Goal: Transaction & Acquisition: Register for event/course

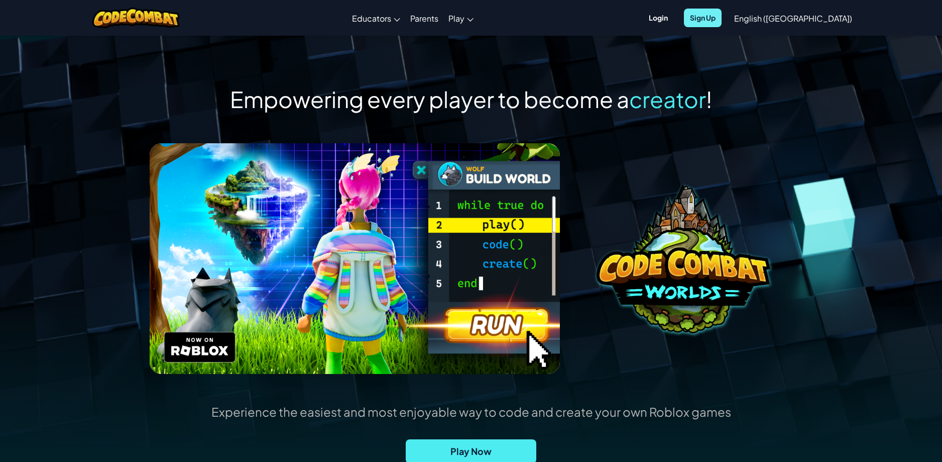
click at [722, 11] on span "Sign Up" at bounding box center [703, 18] width 38 height 19
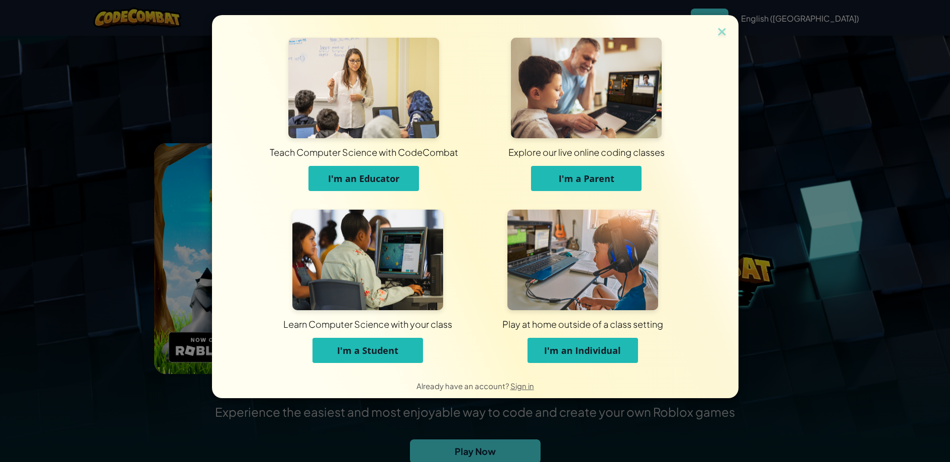
click at [570, 353] on span "I'm an Individual" at bounding box center [582, 350] width 77 height 12
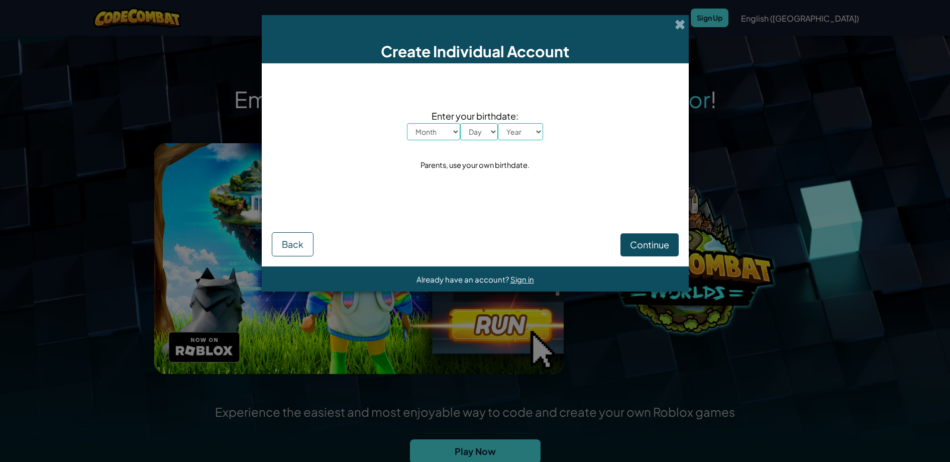
click at [424, 130] on select "Month January February March April May June July August September October Novem…" at bounding box center [433, 131] width 53 height 17
select select "2"
click at [407, 123] on select "Month January February March April May June July August September October Novem…" at bounding box center [433, 131] width 53 height 17
click at [483, 135] on select "Day 1 2 3 4 5 6 7 8 9 10 11 12 13 14 15 16 17 18 19 20 21 22 23 24 25 26 27 28 …" at bounding box center [479, 131] width 38 height 17
select select "18"
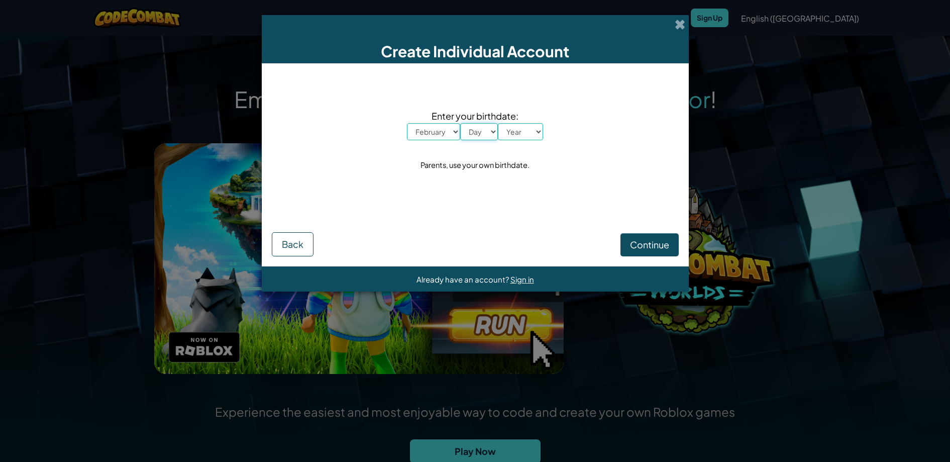
click at [460, 123] on select "Day 1 2 3 4 5 6 7 8 9 10 11 12 13 14 15 16 17 18 19 20 21 22 23 24 25 26 27 28 …" at bounding box center [479, 131] width 38 height 17
click at [525, 139] on select "Year [DATE] 2024 2023 2022 2021 2020 2019 2018 2017 2016 2015 2014 2013 2012 20…" at bounding box center [520, 131] width 45 height 17
select select "2000"
click at [498, 123] on select "Year [DATE] 2024 2023 2022 2021 2020 2019 2018 2017 2016 2015 2014 2013 2012 20…" at bounding box center [520, 131] width 45 height 17
click at [658, 253] on button "Continue" at bounding box center [649, 244] width 58 height 23
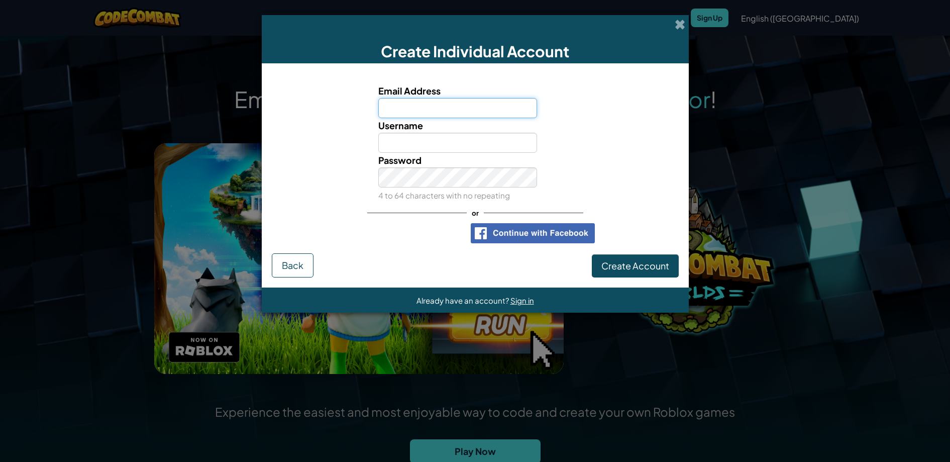
click at [498, 108] on input "Email Address" at bounding box center [457, 108] width 159 height 20
type input "[EMAIL_ADDRESS][DOMAIN_NAME]"
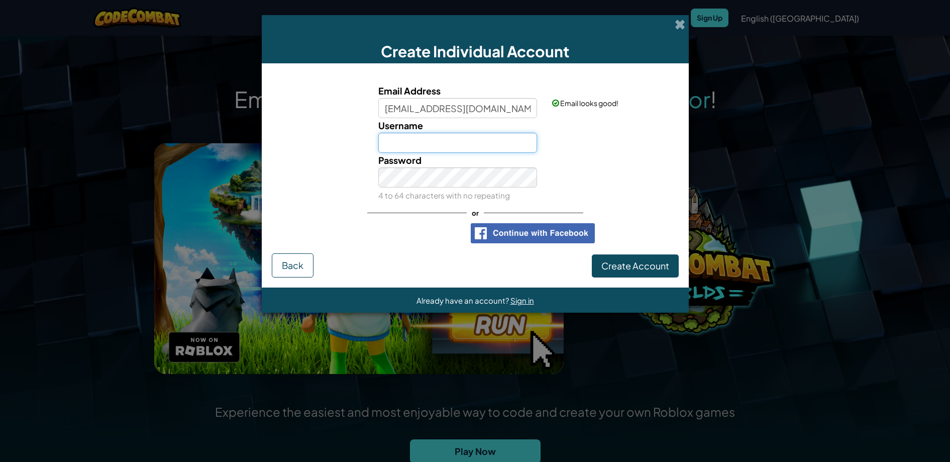
click at [464, 146] on input "Username" at bounding box center [457, 143] width 159 height 20
click at [473, 142] on input "[PERSON_NAME]" at bounding box center [457, 143] width 159 height 20
type input "Robby6767677"
click at [637, 271] on span "Create Account" at bounding box center [635, 266] width 68 height 12
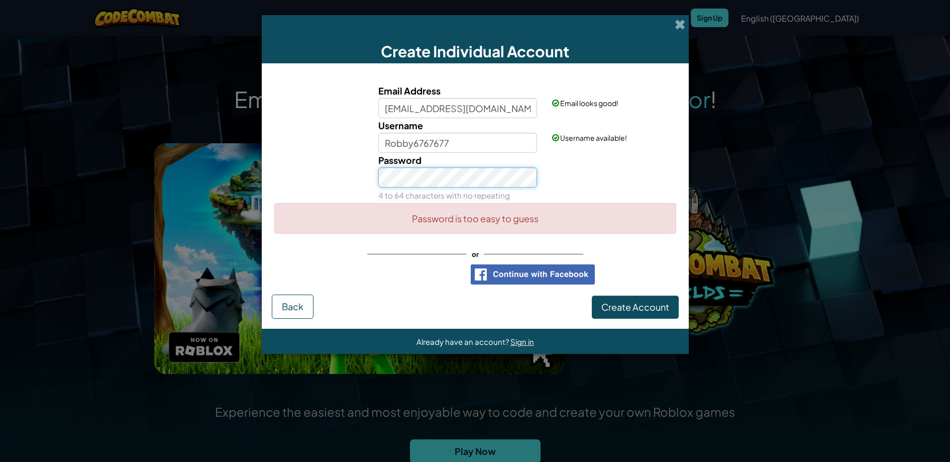
click at [592, 295] on button "Create Account" at bounding box center [635, 306] width 87 height 23
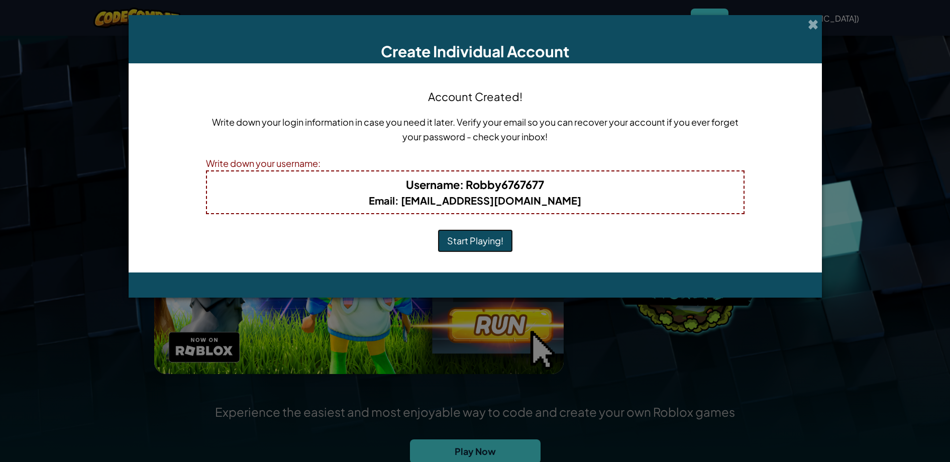
click at [483, 241] on button "Start Playing!" at bounding box center [475, 240] width 75 height 23
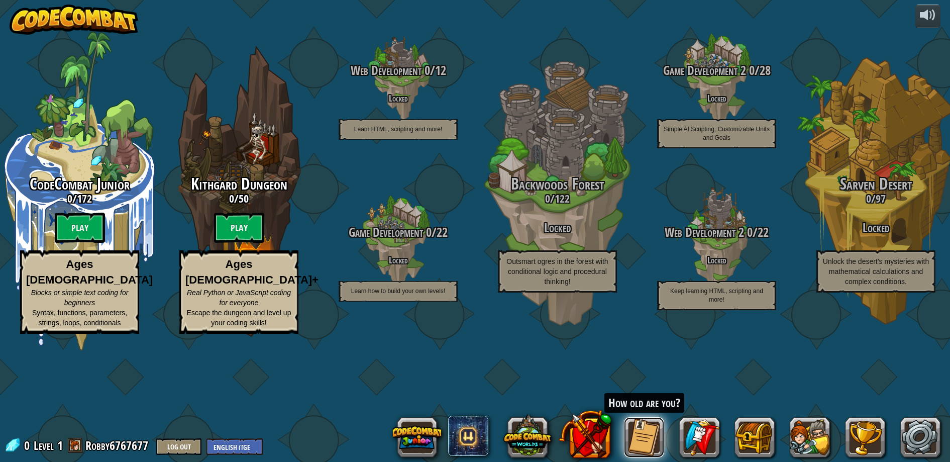
click at [641, 440] on button at bounding box center [644, 437] width 40 height 40
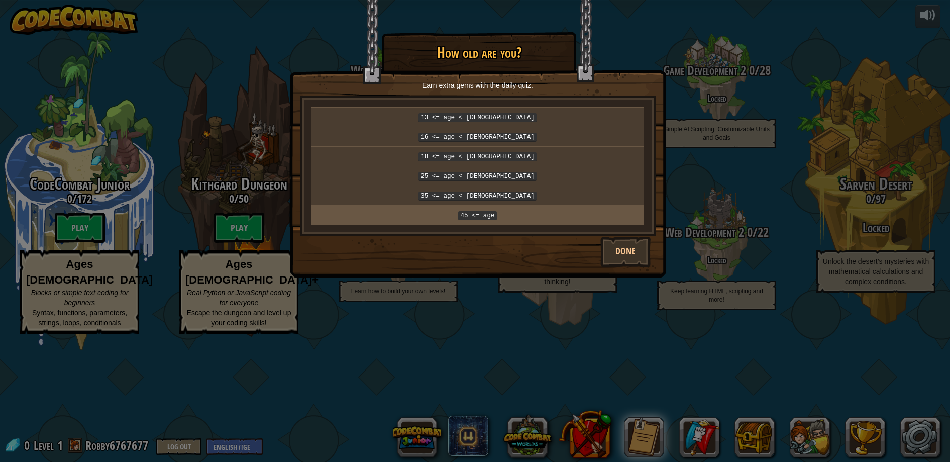
click at [600, 209] on p "45 <= age" at bounding box center [478, 214] width 325 height 11
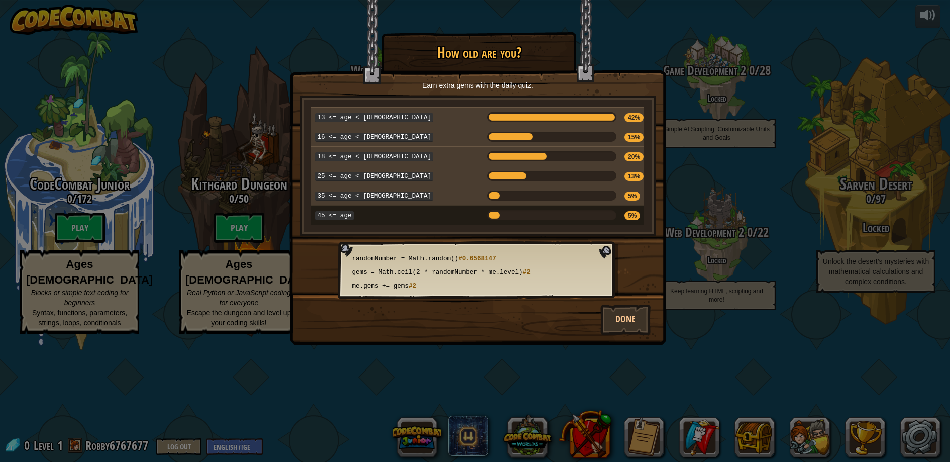
click at [628, 249] on div "Earn extra gems with the daily quiz. 13 <= age < 16 42% 16 <= age < 18 15% 18 <…" at bounding box center [478, 189] width 376 height 219
click at [634, 309] on button "Done" at bounding box center [625, 319] width 50 height 30
